Goal: Understand process/instructions: Learn about a topic

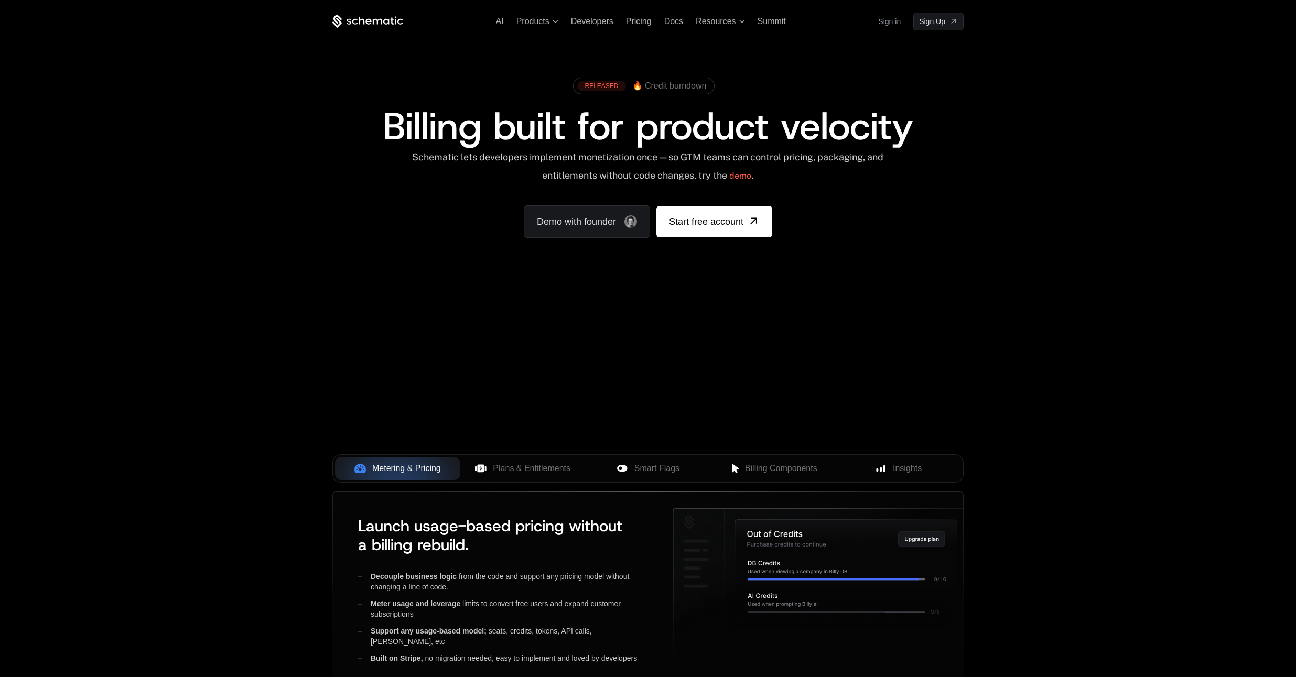
click at [891, 22] on link "Sign in" at bounding box center [889, 21] width 23 height 17
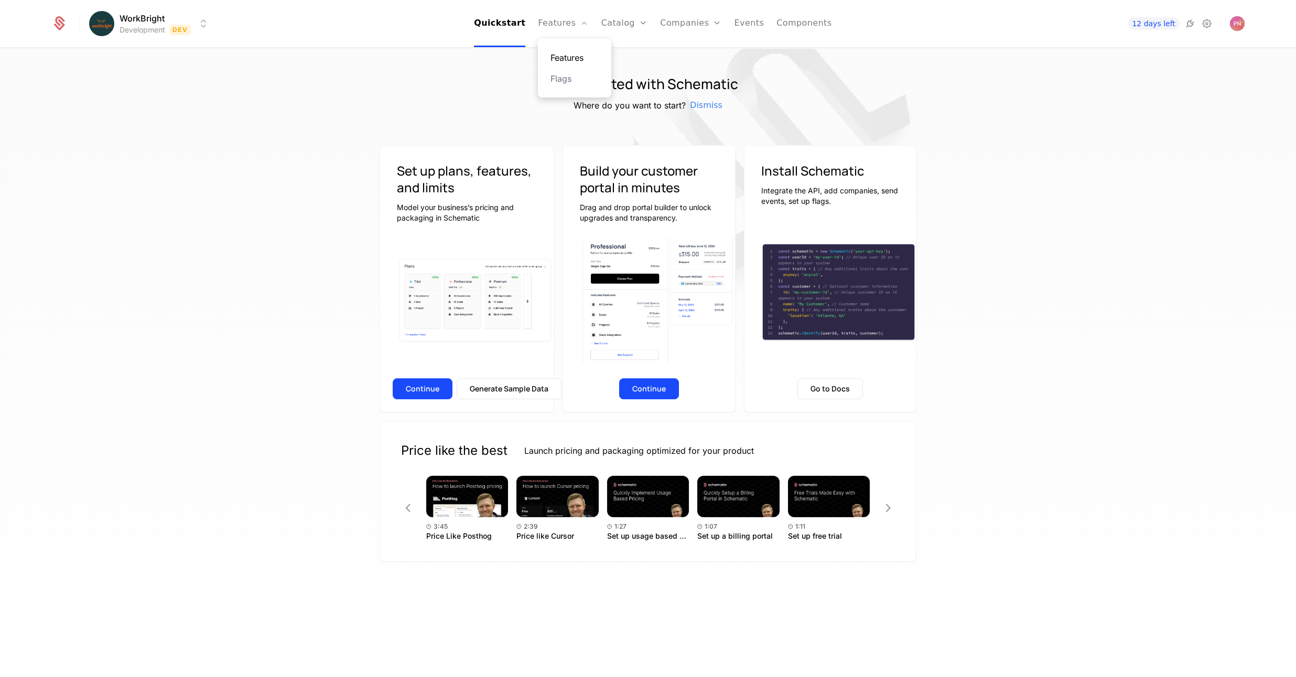
click at [569, 59] on link "Features" at bounding box center [574, 57] width 48 height 13
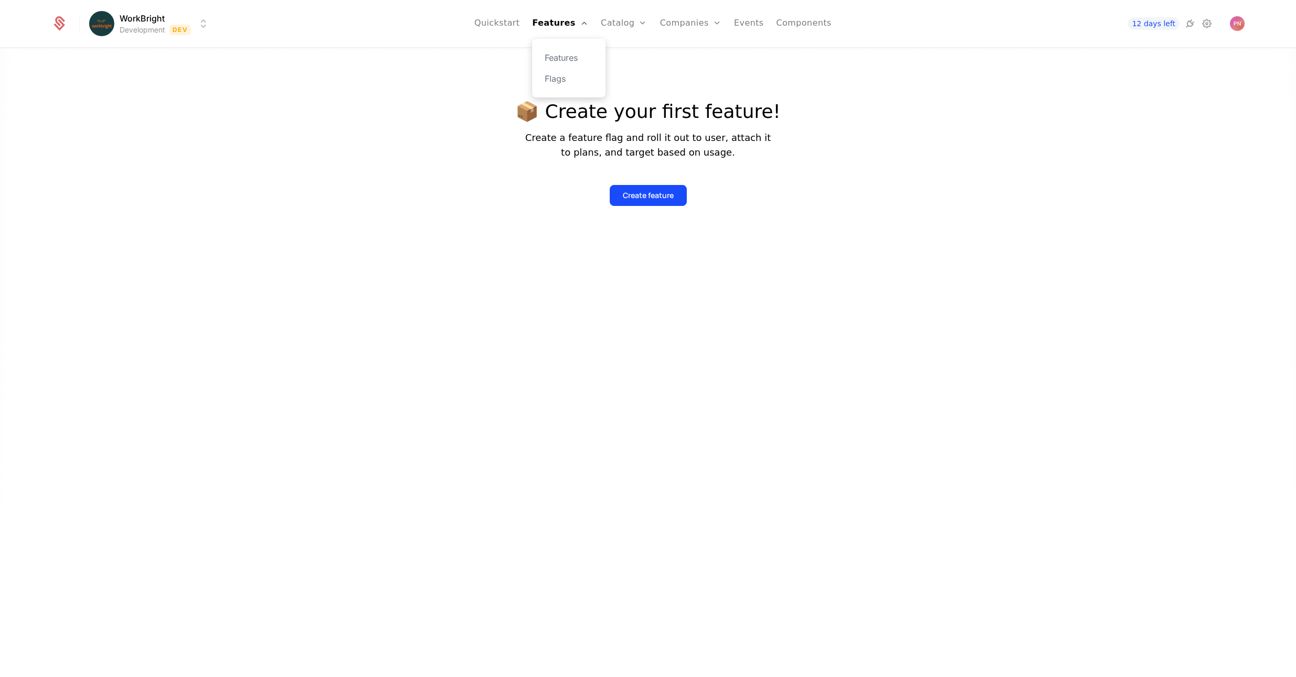
click at [565, 71] on div "Features Flags" at bounding box center [568, 68] width 73 height 59
click at [557, 80] on link "Flags" at bounding box center [569, 78] width 48 height 13
click at [635, 188] on button "Create a flag" at bounding box center [648, 195] width 71 height 21
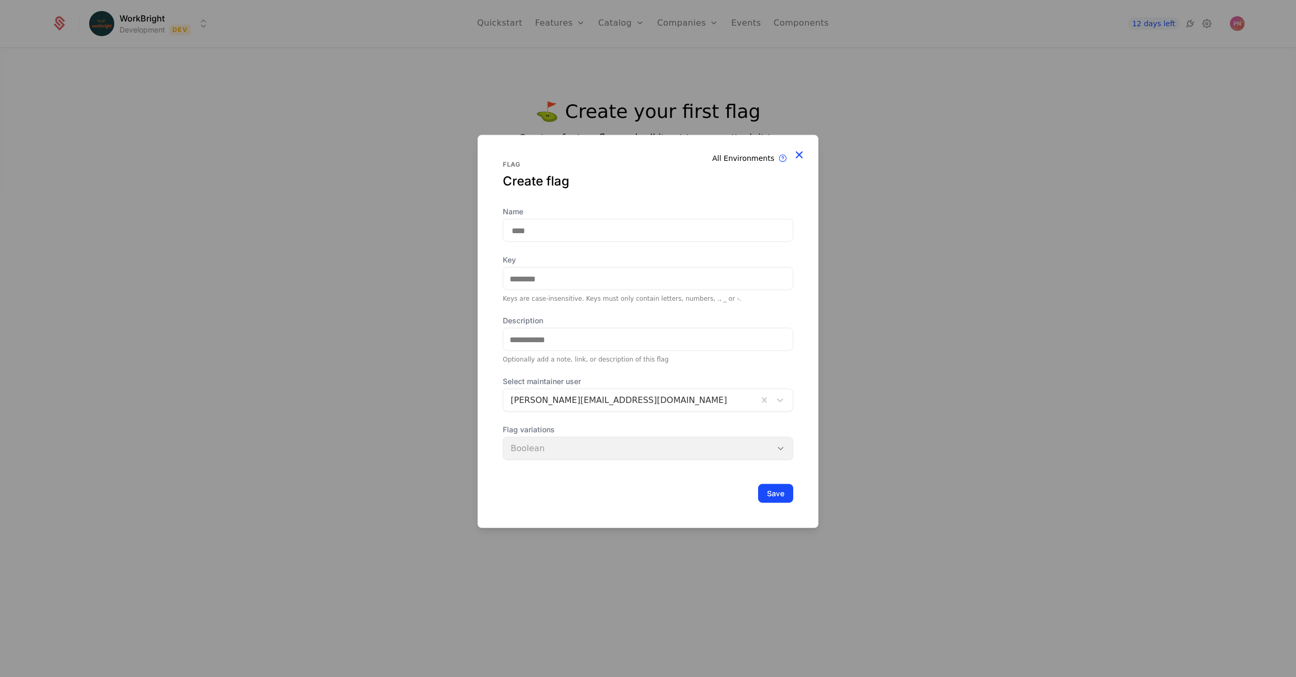
click at [805, 154] on icon at bounding box center [799, 155] width 14 height 14
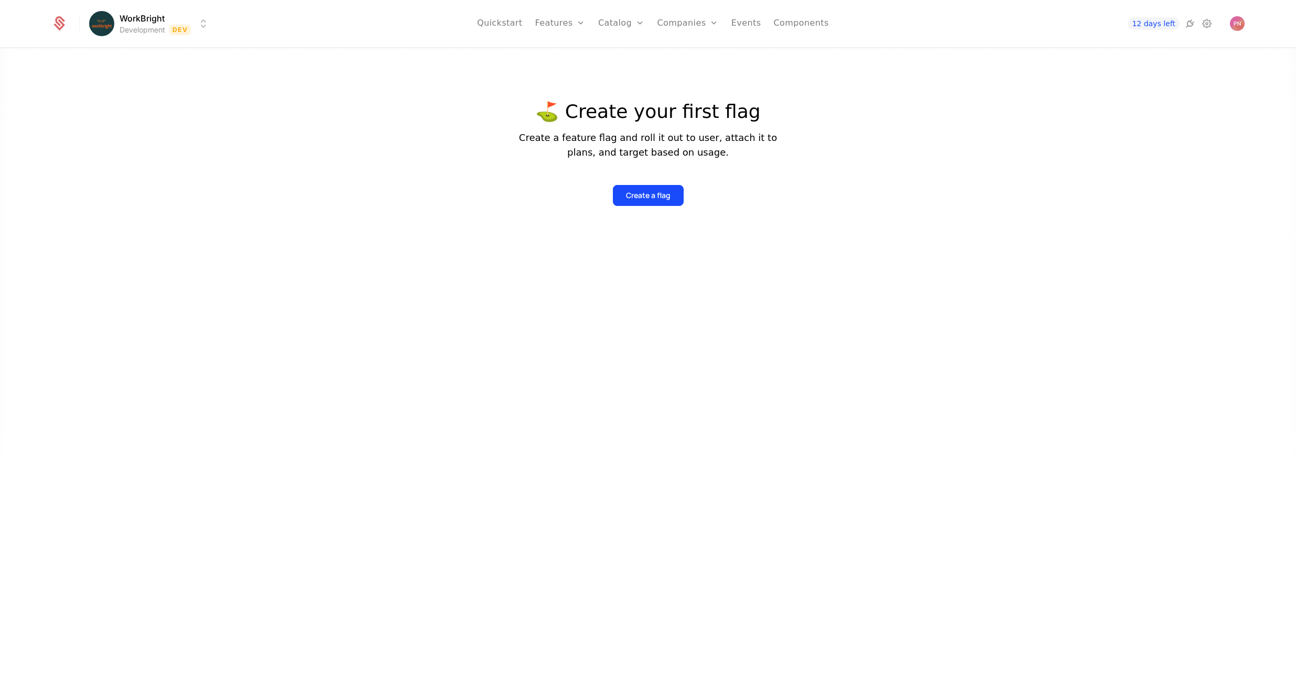
click at [141, 16] on html "WorkBright Development Dev Quickstart Features Features Flags Catalog Plans Add…" at bounding box center [648, 338] width 1296 height 677
click at [618, 25] on html "WorkBright Development Dev Quickstart Features Features Flags Catalog Plans Add…" at bounding box center [648, 338] width 1296 height 677
click at [707, 25] on link "Companies" at bounding box center [687, 23] width 61 height 47
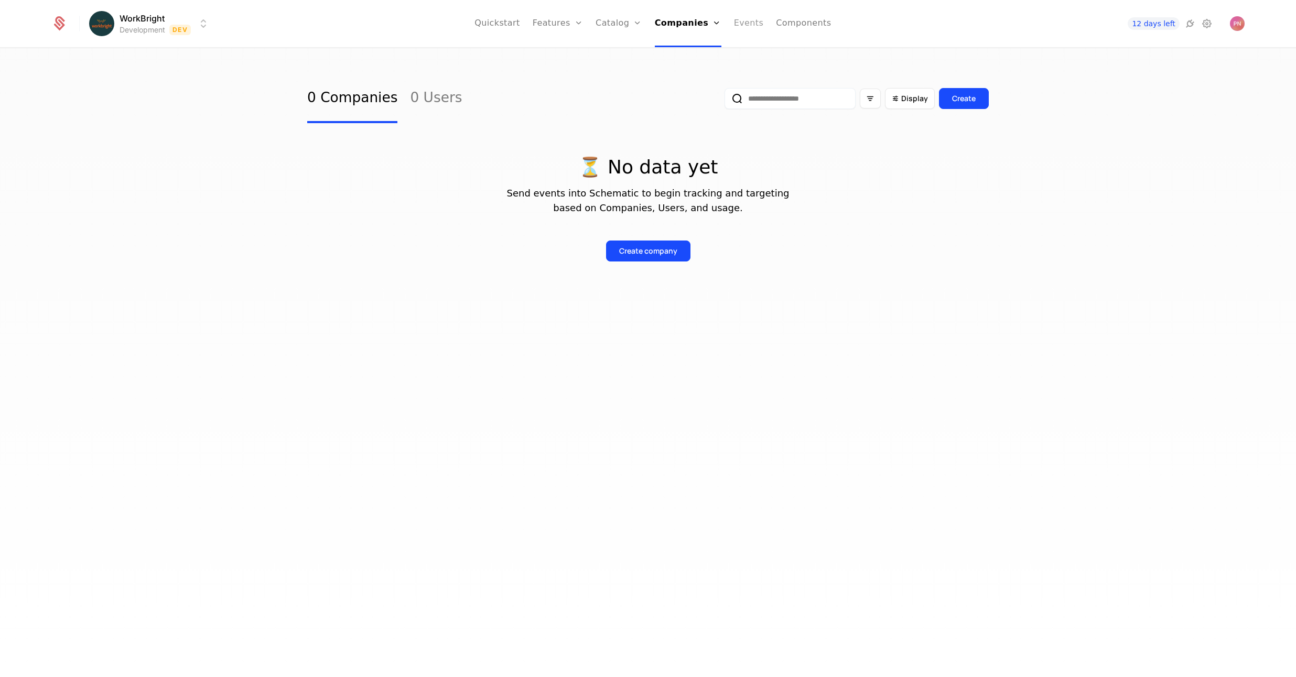
click at [748, 21] on link "Events" at bounding box center [749, 23] width 30 height 47
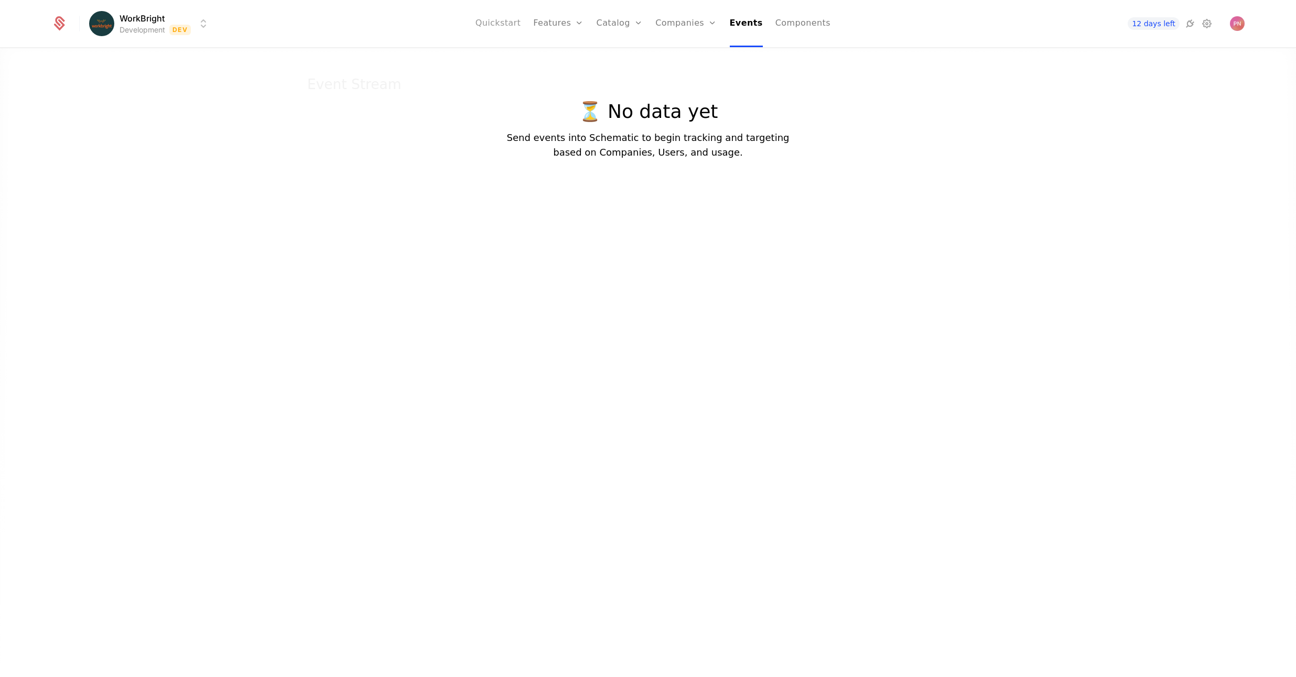
click at [506, 27] on link "Quickstart" at bounding box center [498, 23] width 46 height 47
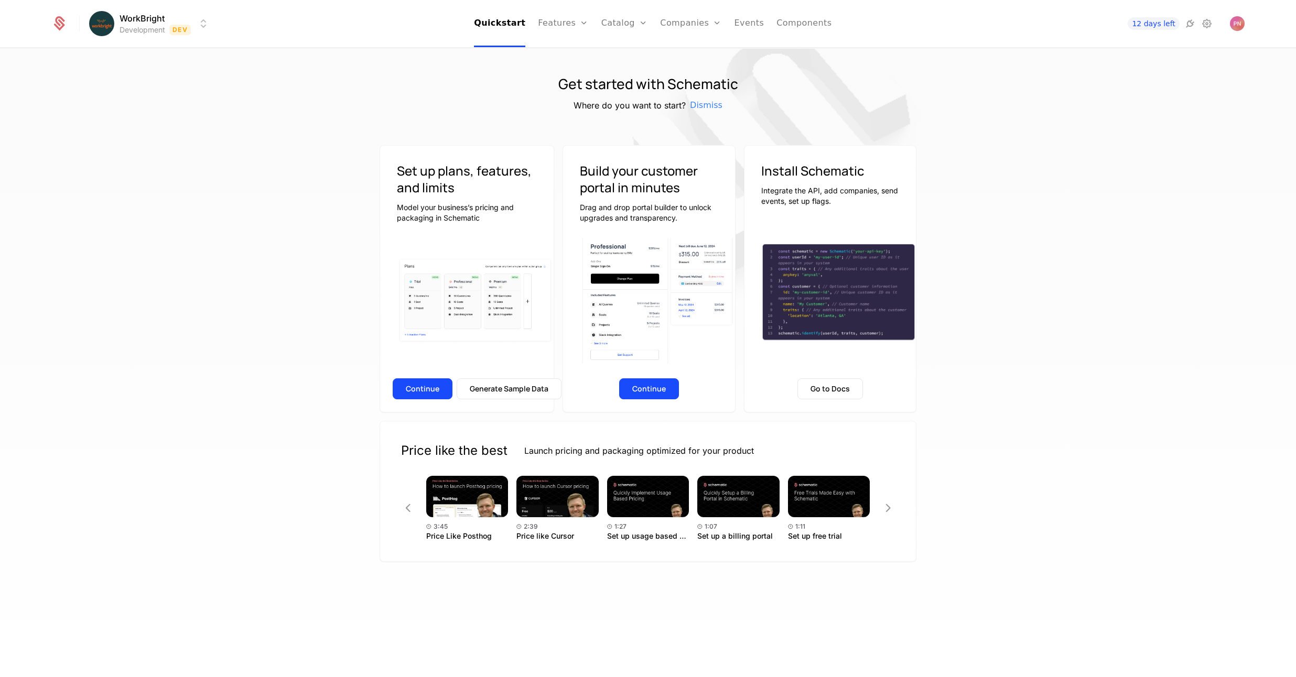
click at [1045, 125] on div "Get started with Schematic Where do you want to start? Dismiss Set up plans, fe…" at bounding box center [648, 366] width 1296 height 635
click at [503, 382] on button "Generate Sample Data" at bounding box center [509, 388] width 105 height 21
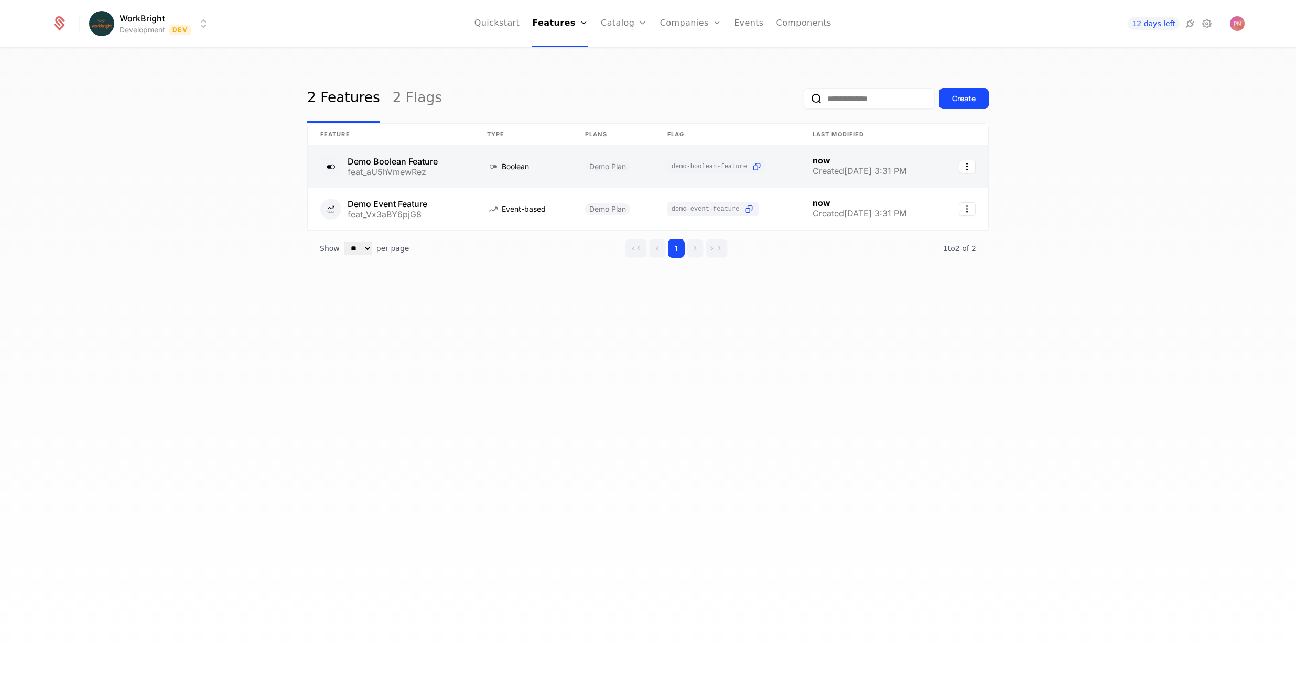
click at [416, 156] on link at bounding box center [391, 167] width 167 height 42
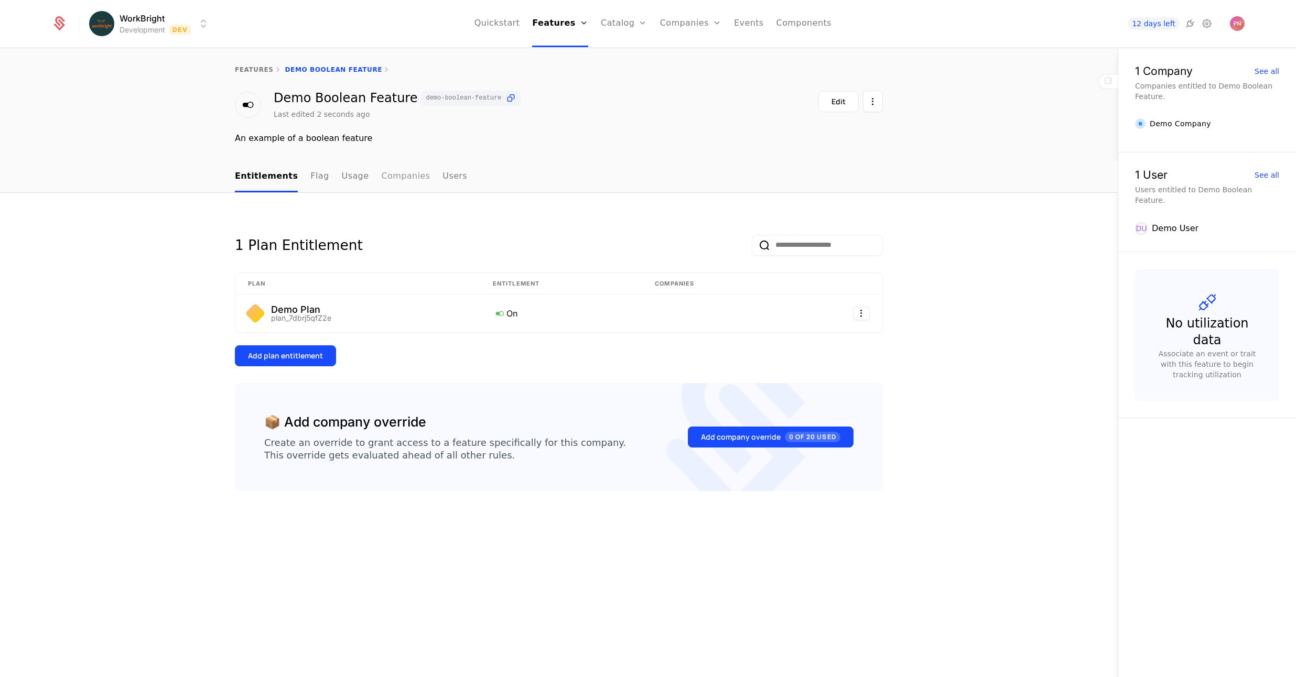
click at [395, 174] on link "Companies" at bounding box center [405, 176] width 49 height 31
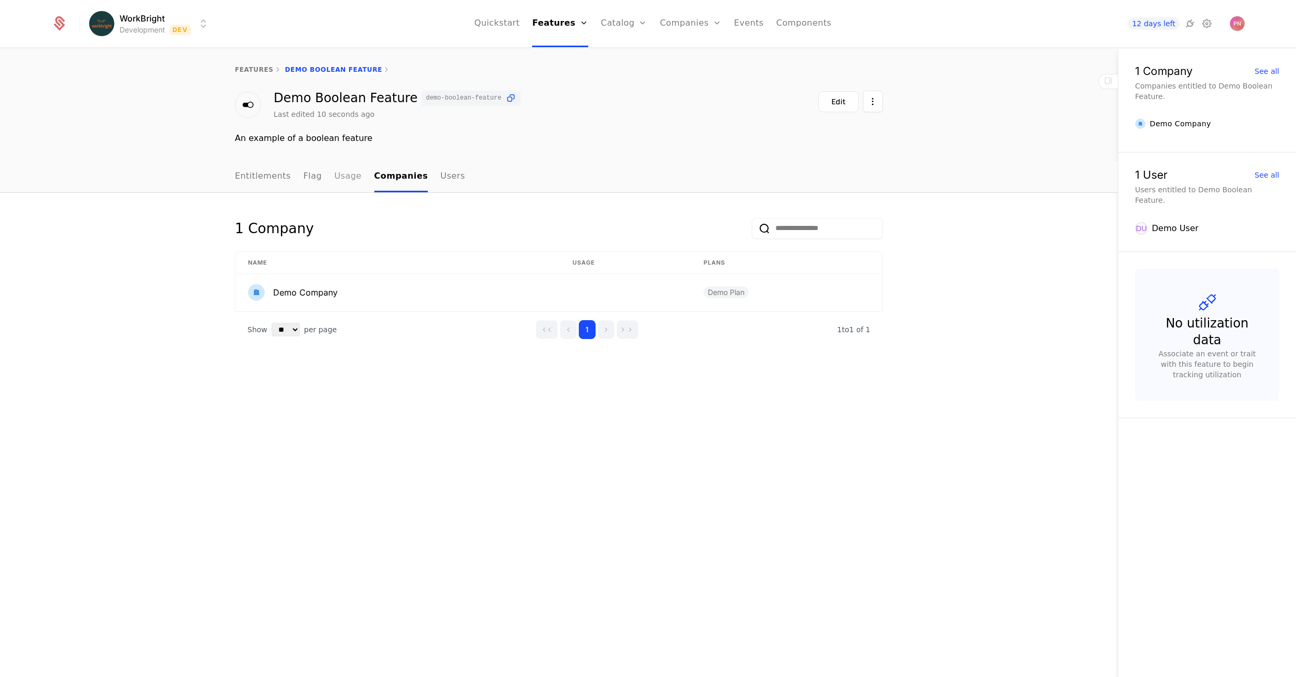
click at [343, 174] on link "Usage" at bounding box center [347, 176] width 27 height 31
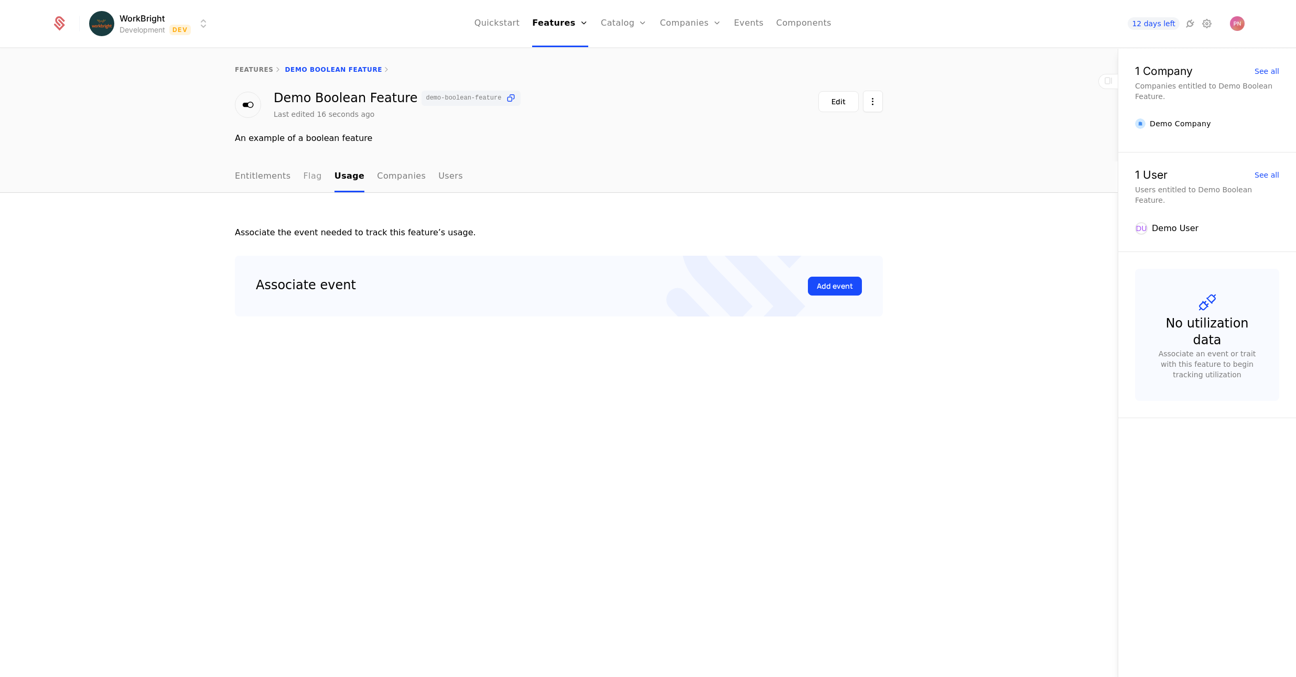
click at [315, 176] on link "Flag" at bounding box center [313, 176] width 18 height 31
click at [261, 179] on link "Entitlements" at bounding box center [263, 176] width 56 height 31
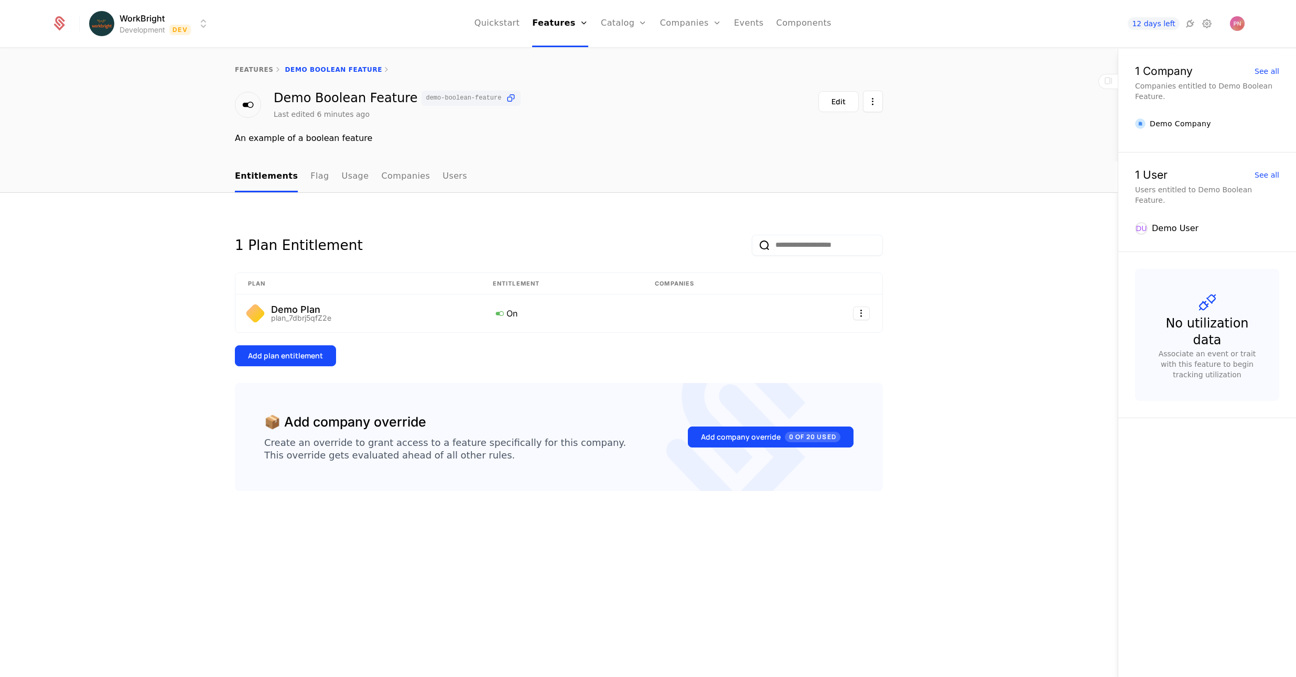
click at [129, 128] on div "Demo Boolean Feature demo-boolean-feature Last edited 6 minutes ago Edit An exa…" at bounding box center [559, 118] width 1118 height 54
